Goal: Task Accomplishment & Management: Manage account settings

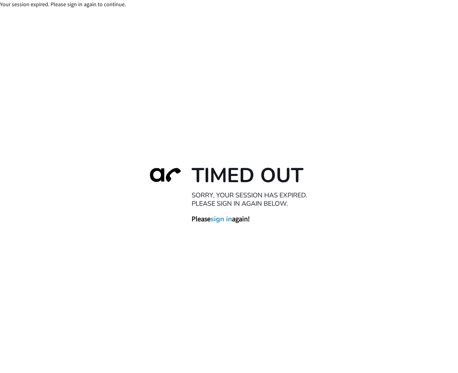
click at [229, 221] on link "sign in" at bounding box center [221, 219] width 21 height 9
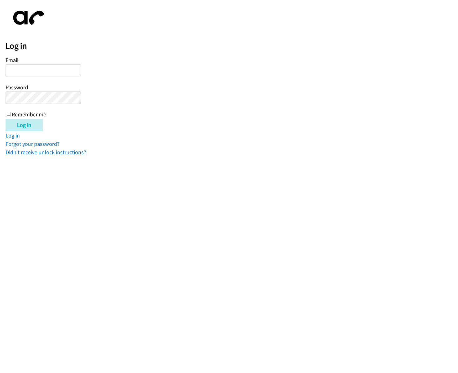
click at [66, 67] on input "Email" at bounding box center [43, 70] width 75 height 13
type input "[PERSON_NAME][EMAIL_ADDRESS][DOMAIN_NAME]"
click at [6, 119] on input "Log in" at bounding box center [24, 125] width 37 height 12
